Goal: Task Accomplishment & Management: Manage account settings

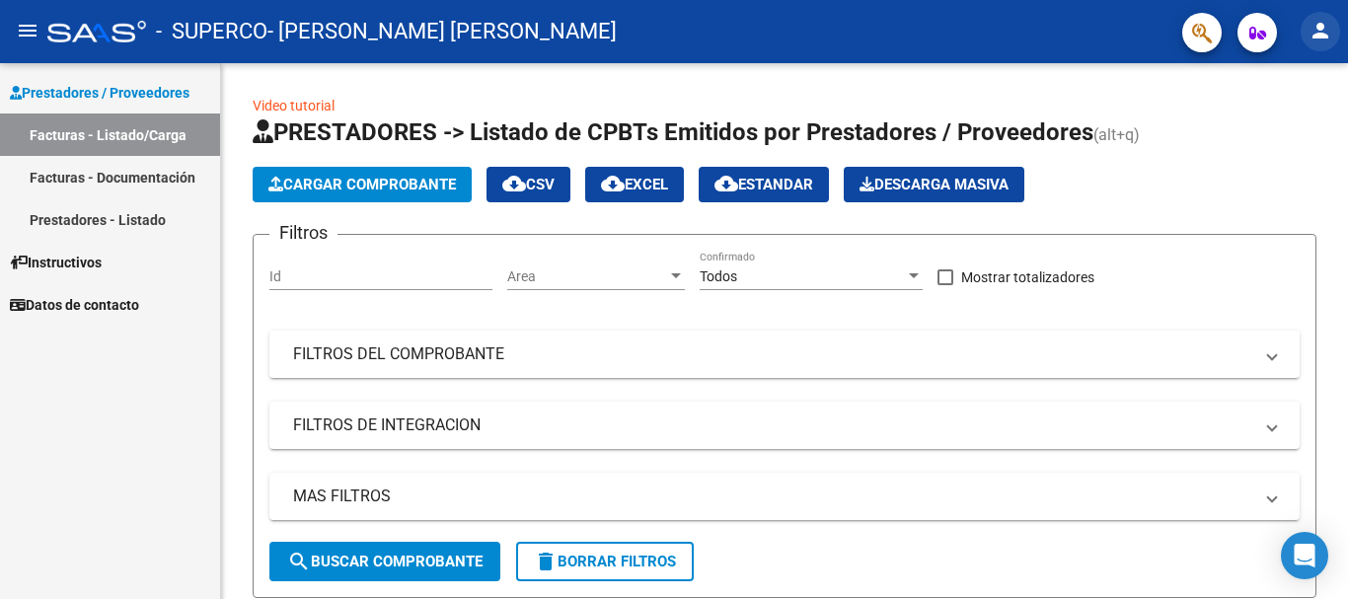
click at [1327, 37] on mat-icon "person" at bounding box center [1320, 31] width 24 height 24
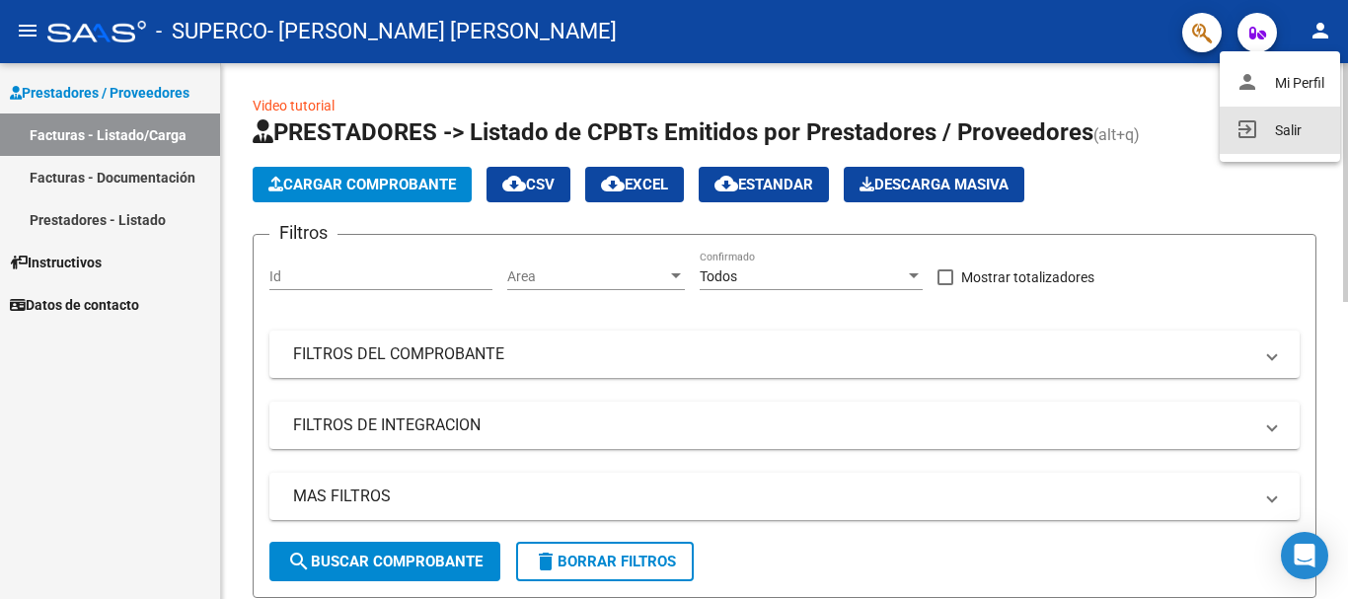
click at [1305, 131] on button "exit_to_app Salir" at bounding box center [1280, 130] width 120 height 47
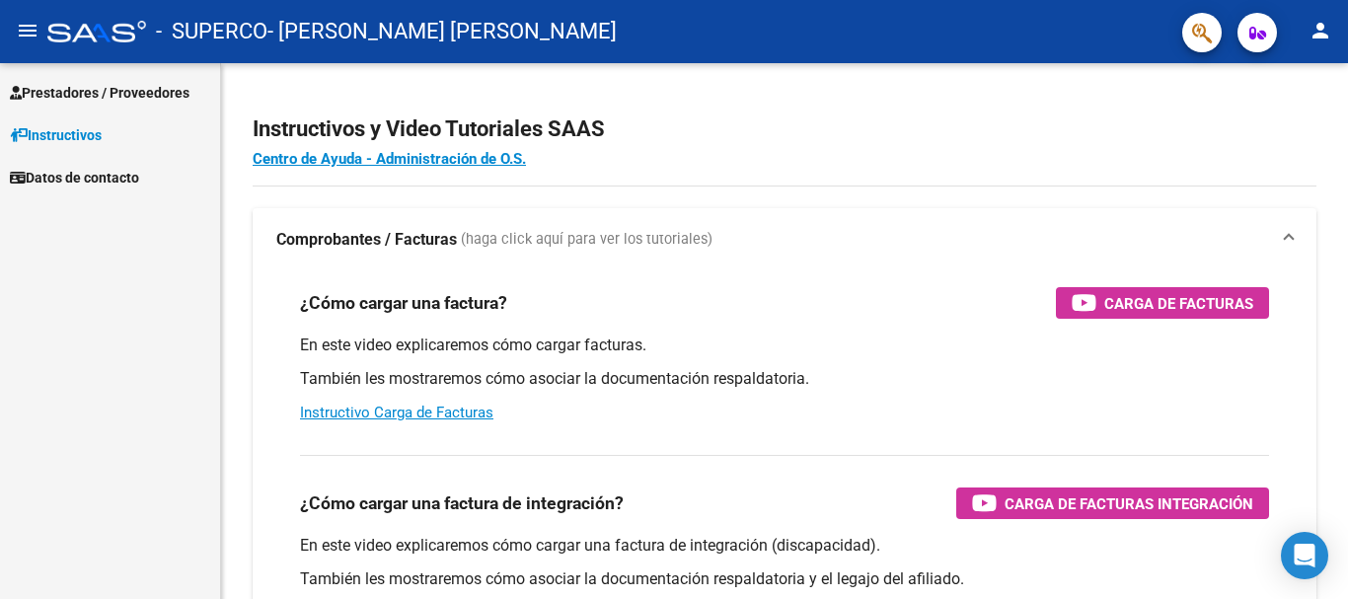
click at [94, 101] on span "Prestadores / Proveedores" at bounding box center [100, 93] width 180 height 22
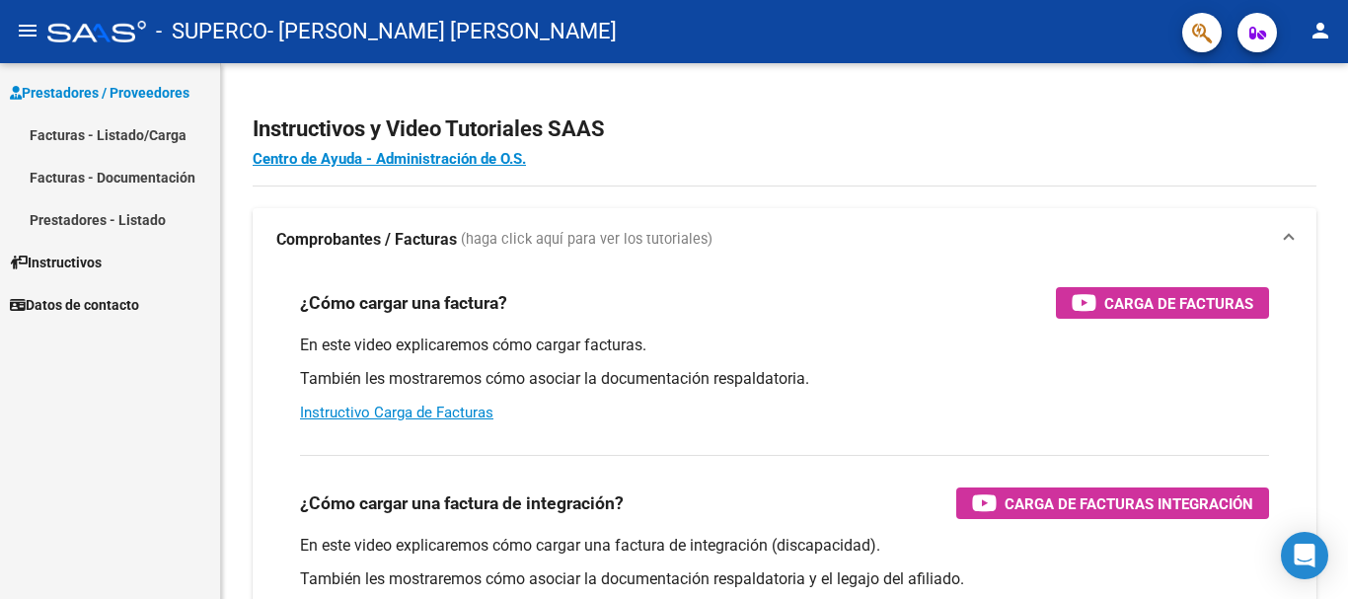
click at [119, 129] on link "Facturas - Listado/Carga" at bounding box center [110, 134] width 220 height 42
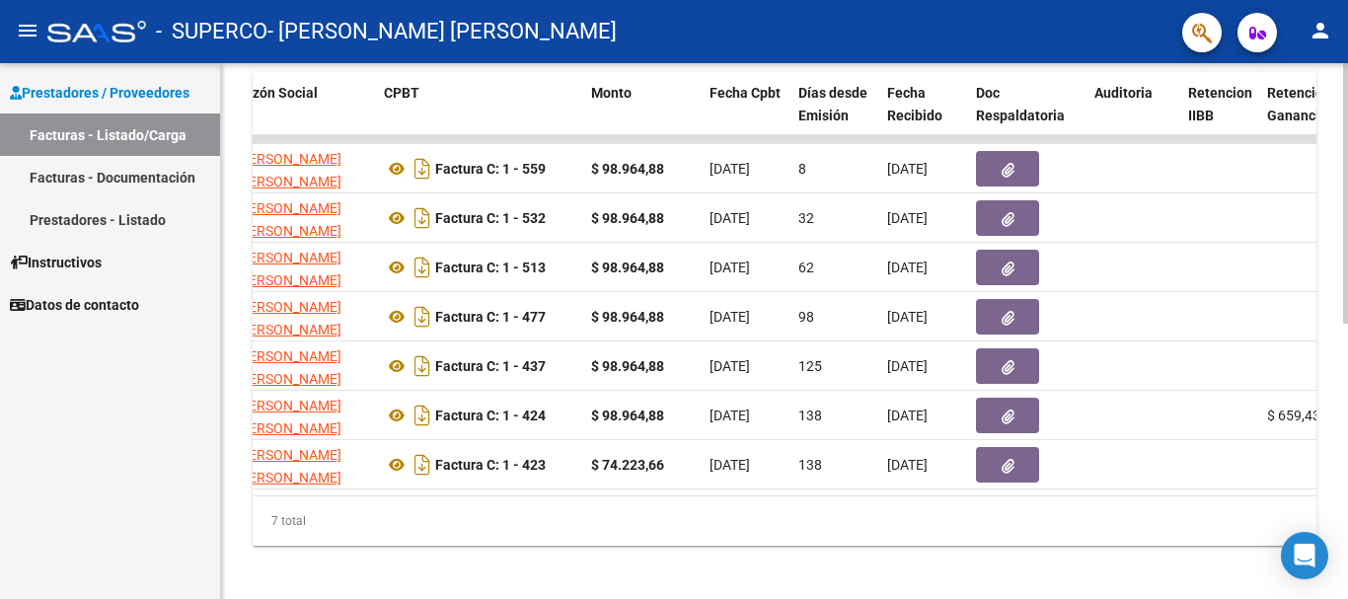
scroll to position [567, 0]
